Goal: Book appointment/travel/reservation

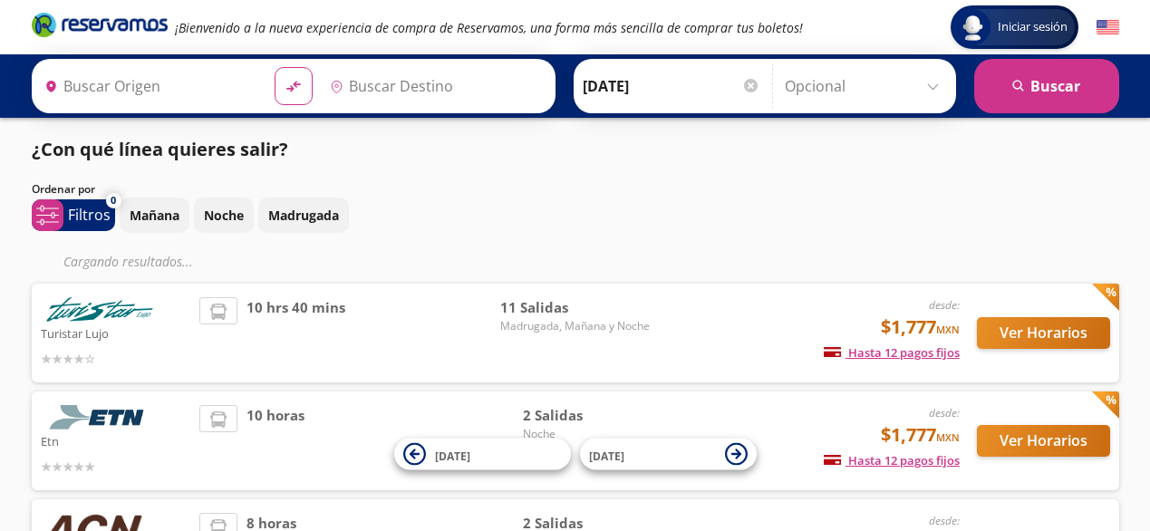
type input "[GEOGRAPHIC_DATA], [GEOGRAPHIC_DATA]"
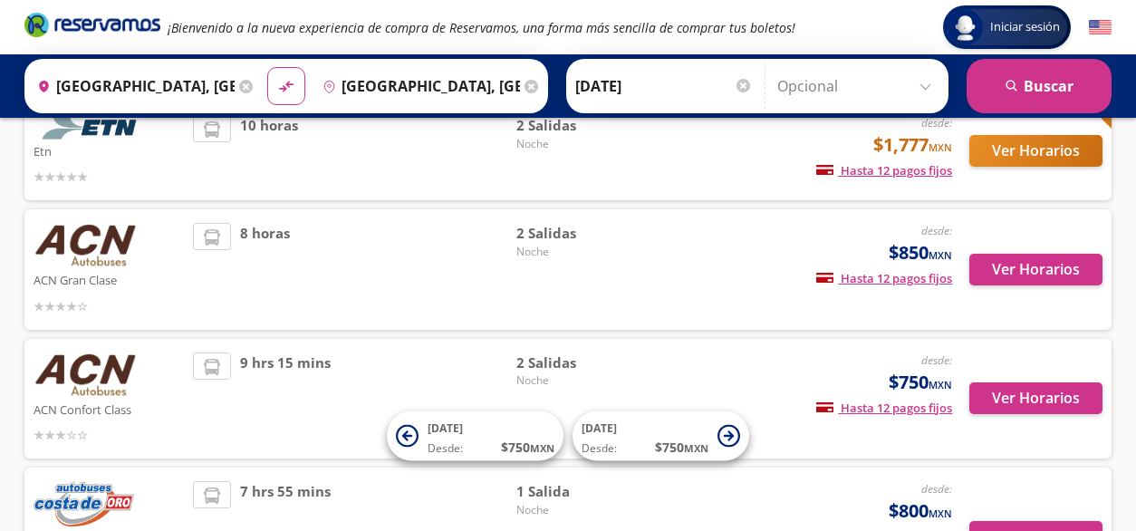
scroll to position [250, 0]
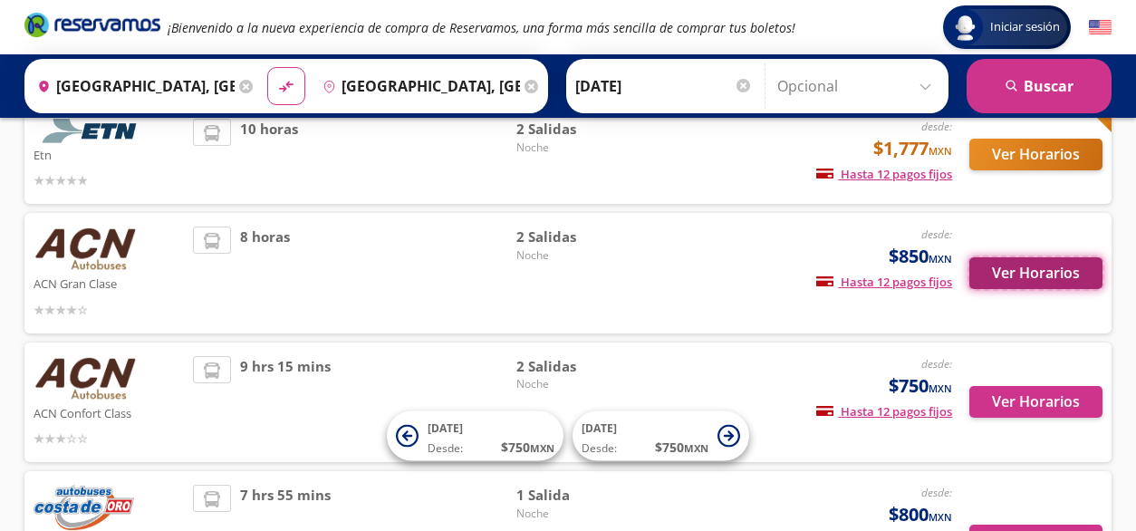
click at [1001, 275] on button "Ver Horarios" at bounding box center [1036, 273] width 133 height 32
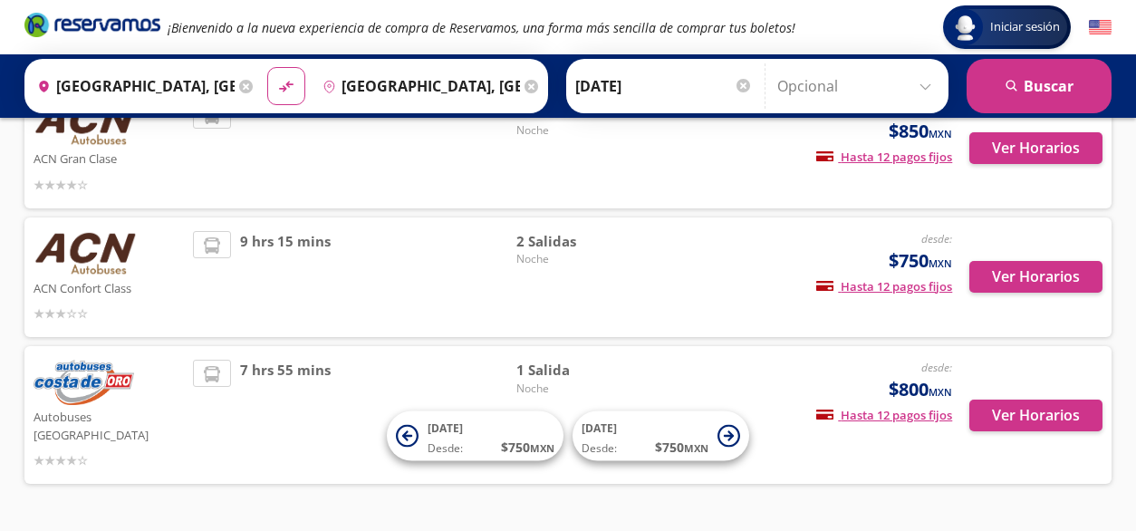
scroll to position [379, 0]
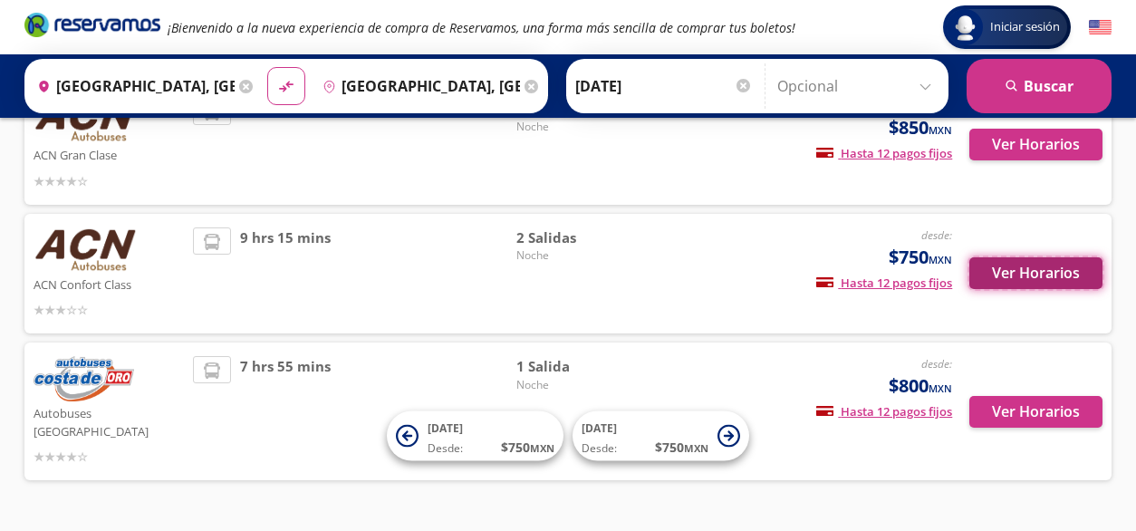
click at [1028, 267] on button "Ver Horarios" at bounding box center [1036, 273] width 133 height 32
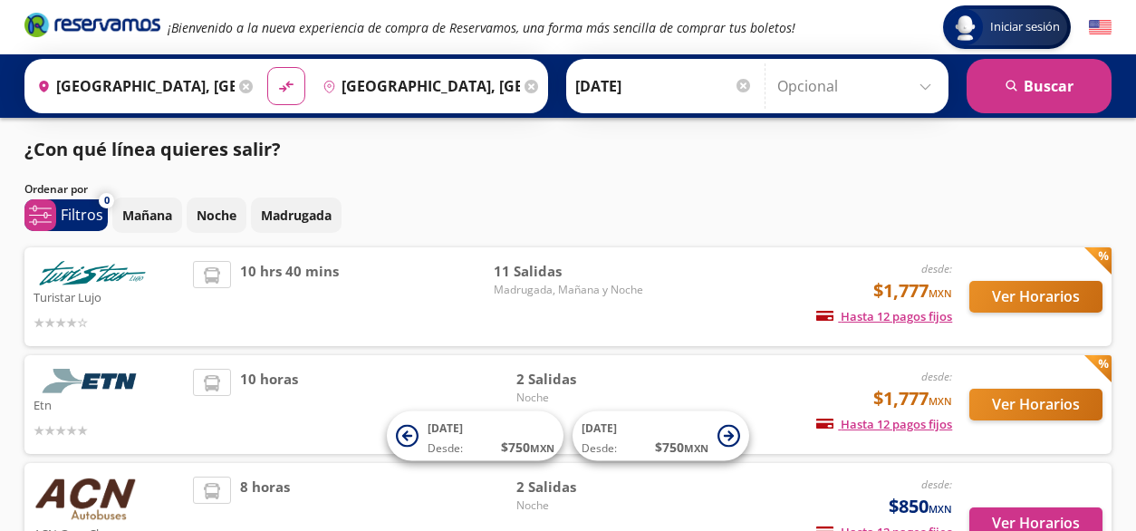
scroll to position [379, 0]
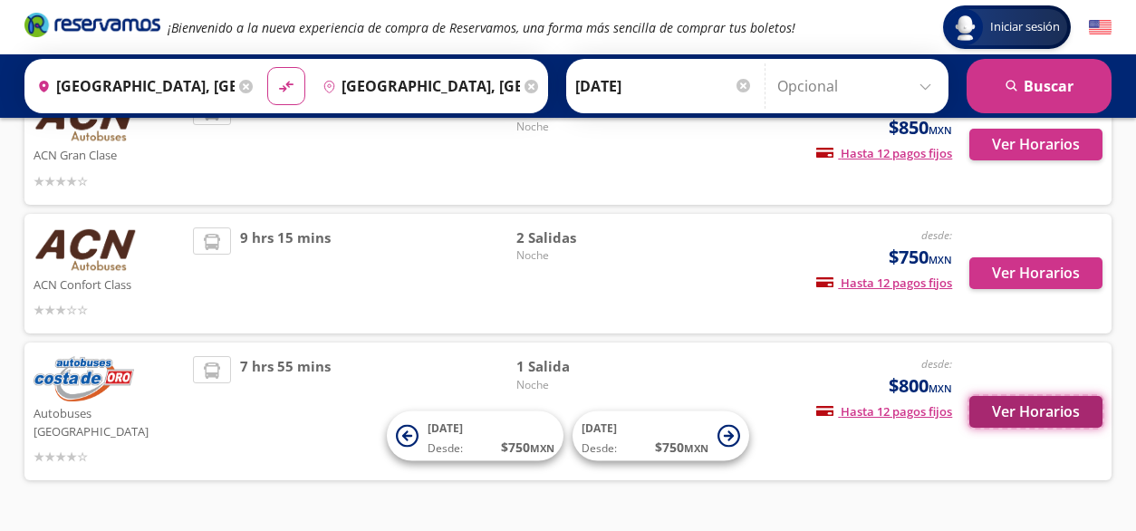
click at [1008, 403] on button "Ver Horarios" at bounding box center [1036, 412] width 133 height 32
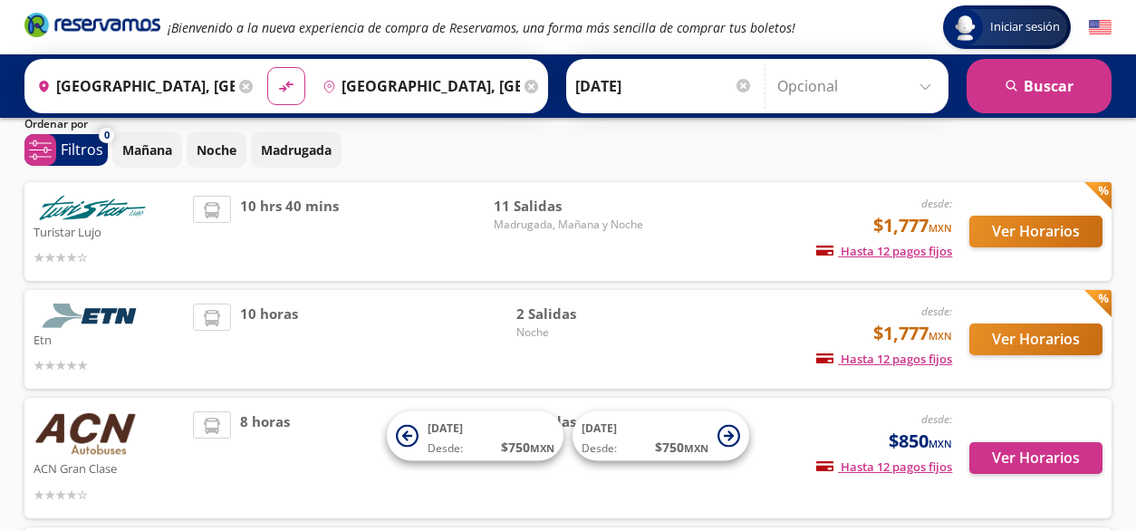
scroll to position [67, 0]
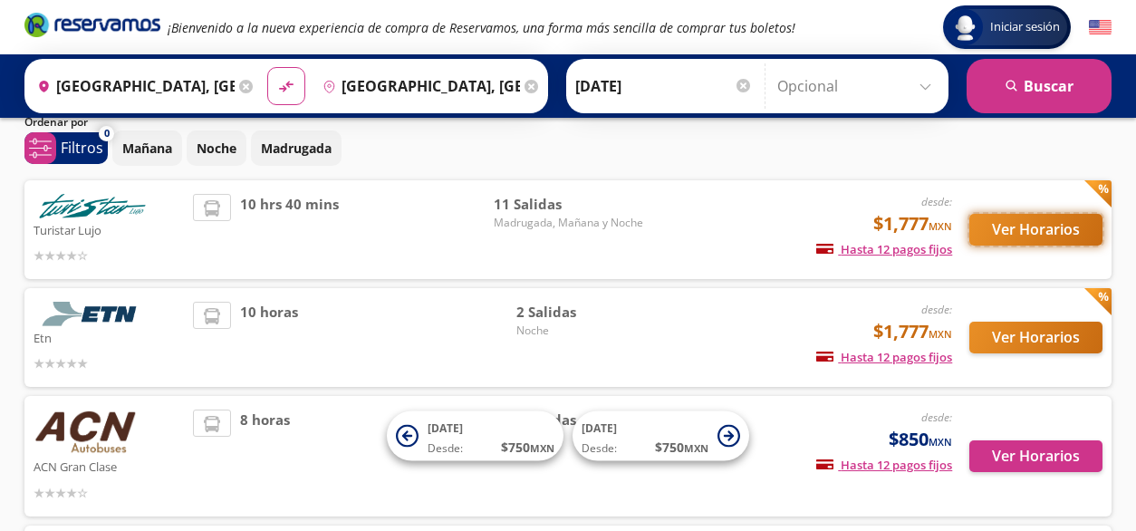
click at [1046, 229] on button "Ver Horarios" at bounding box center [1036, 230] width 133 height 32
